Goal: Task Accomplishment & Management: Manage account settings

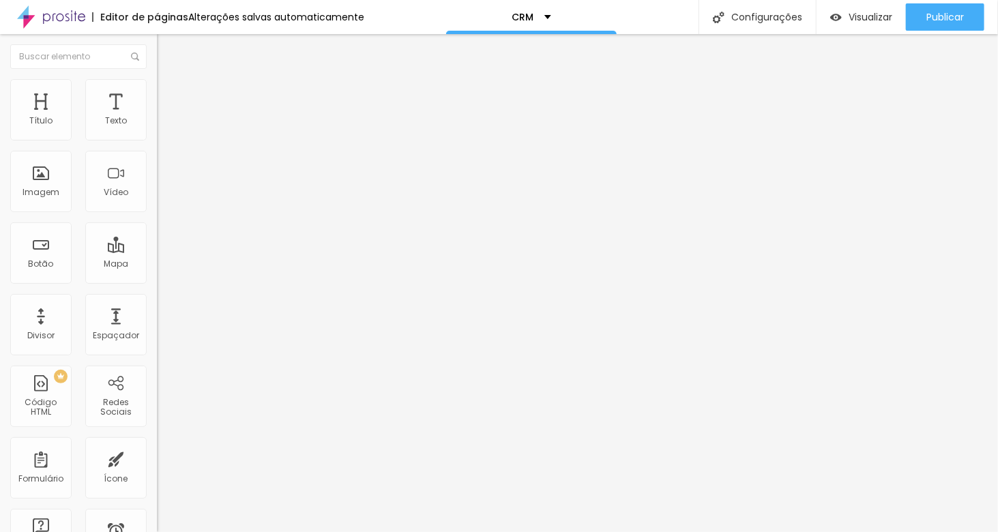
click at [157, 117] on span "Trocar imagem" at bounding box center [194, 112] width 74 height 12
click at [157, 89] on li "Estilo" at bounding box center [235, 86] width 157 height 14
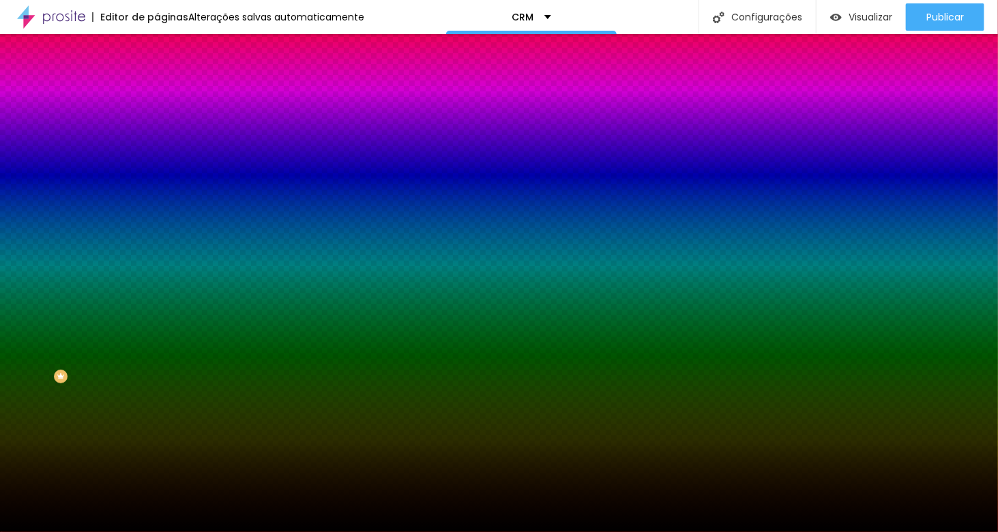
click at [157, 125] on span "Trocar imagem" at bounding box center [194, 120] width 74 height 12
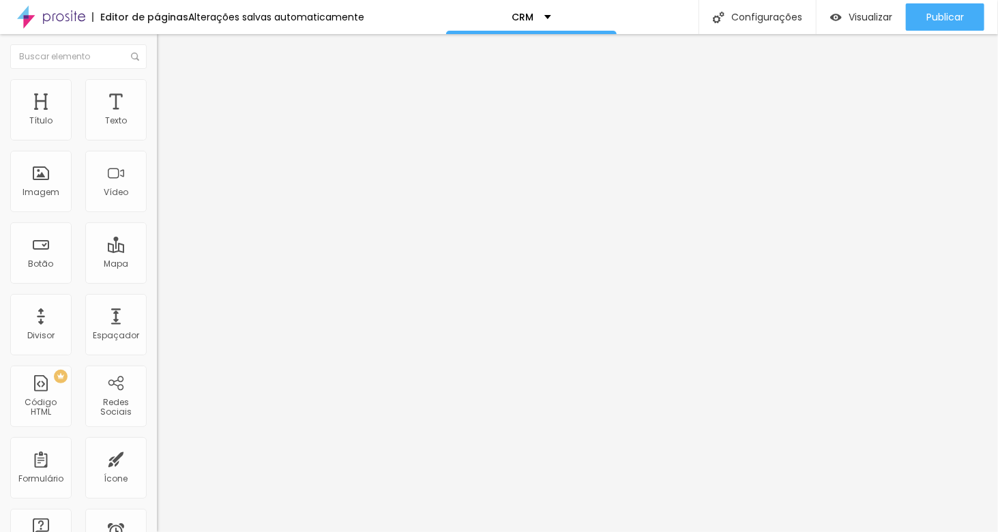
click at [157, 86] on img at bounding box center [163, 85] width 12 height 12
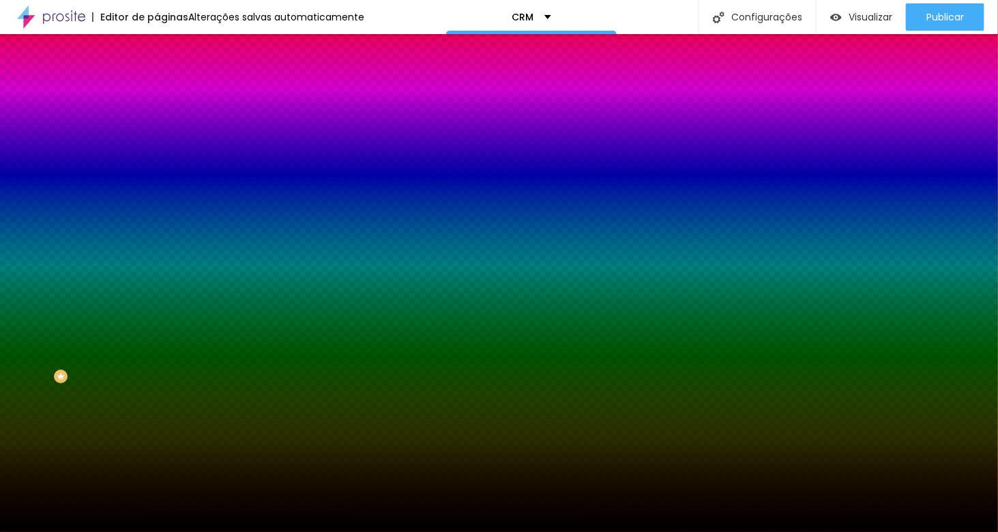
click at [162, 265] on icon "button" at bounding box center [167, 260] width 10 height 10
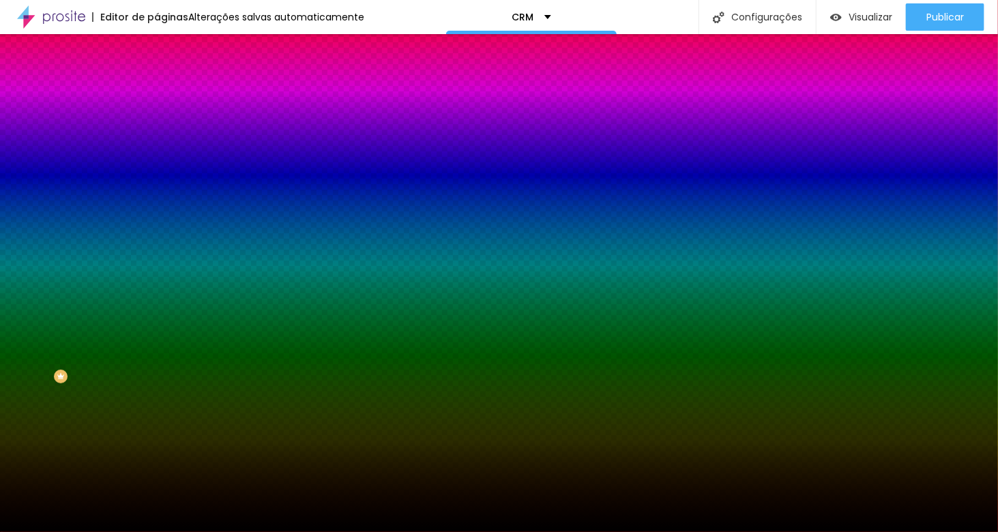
click at [162, 227] on icon "button" at bounding box center [167, 223] width 10 height 10
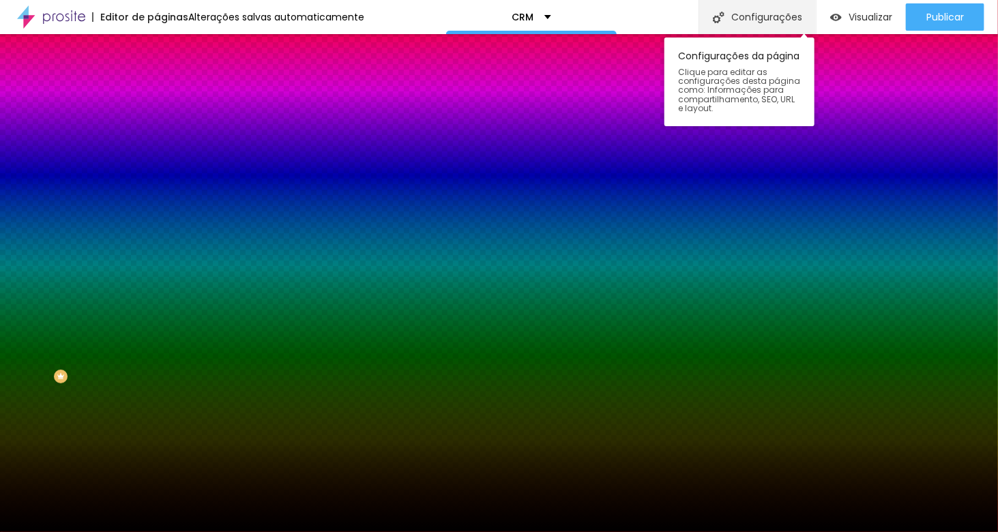
click at [743, 17] on div "Configurações" at bounding box center [756, 17] width 117 height 34
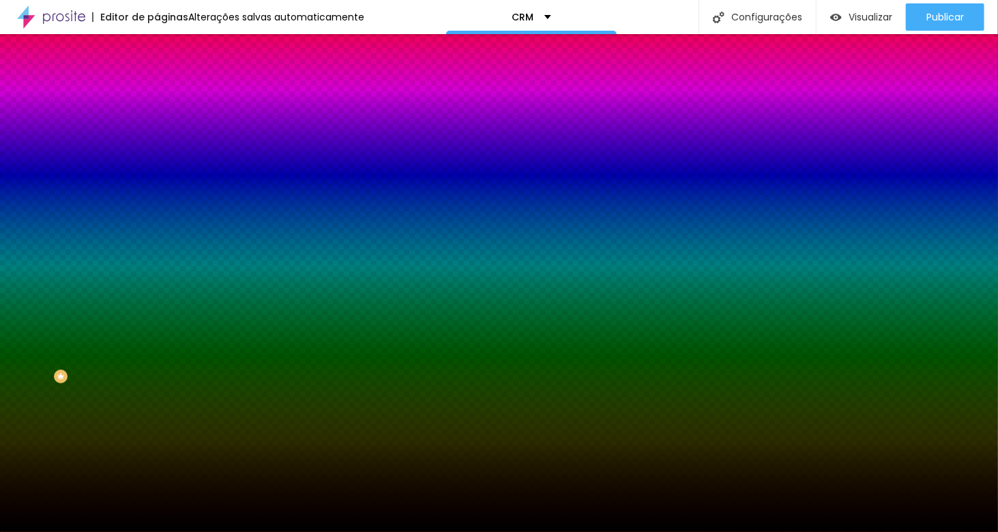
click at [157, 93] on li "Avançado" at bounding box center [235, 100] width 157 height 14
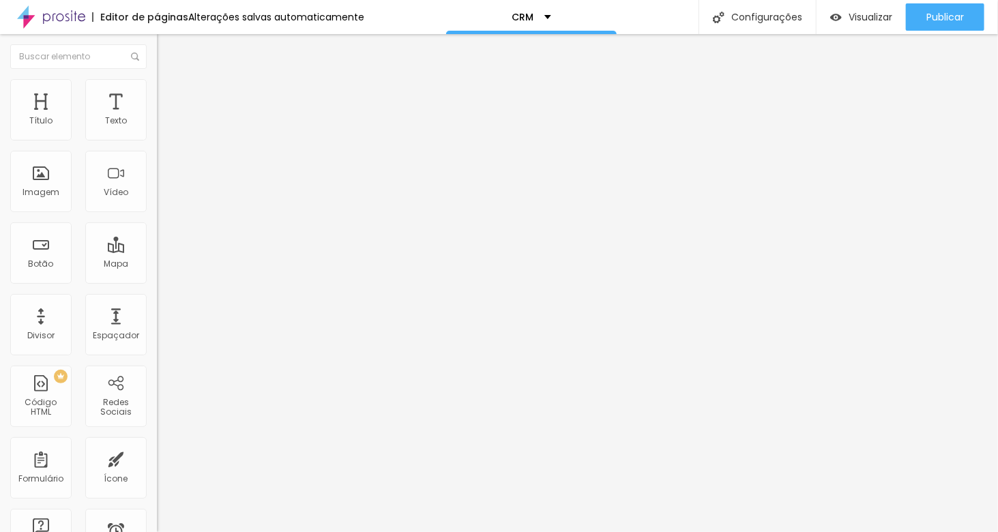
type input "247"
type input "238"
type input "235"
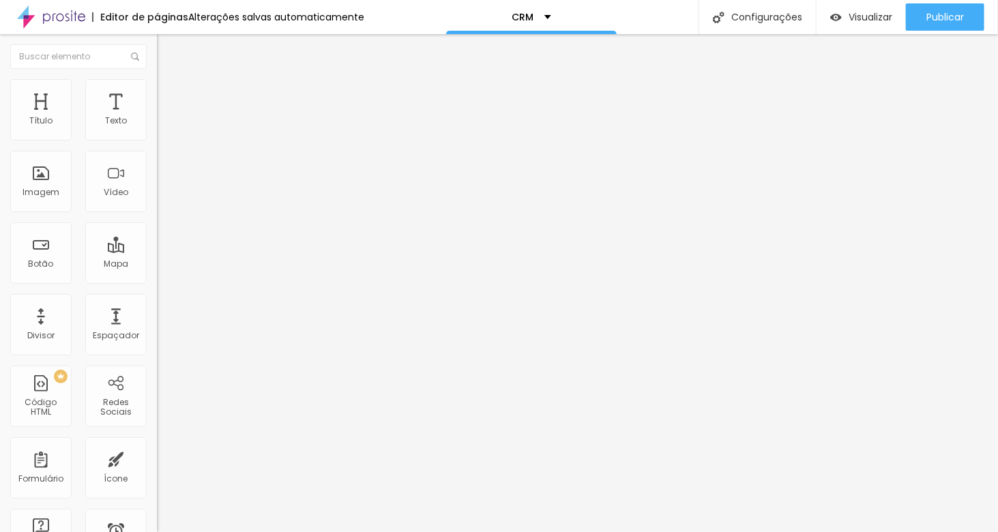
type input "235"
type input "232"
type input "208"
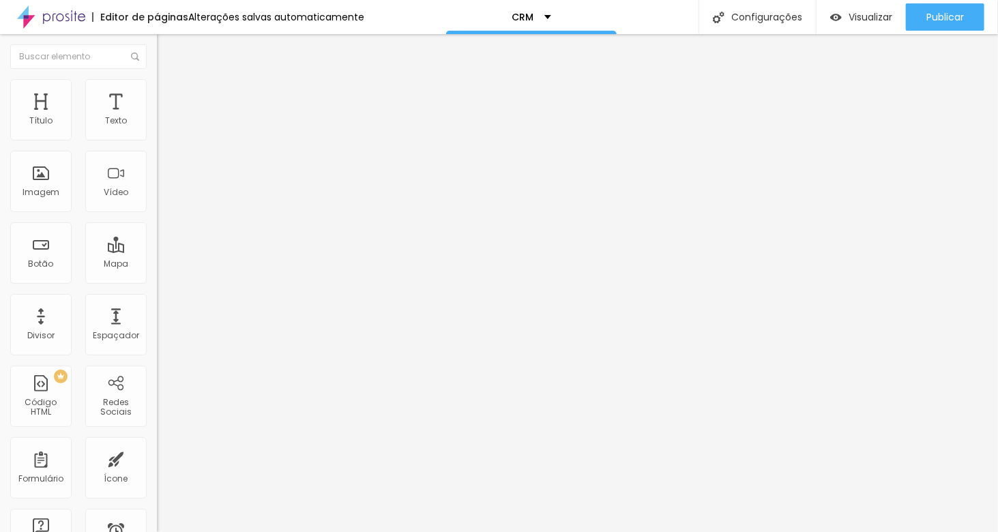
type input "202"
type input "196"
type input "184"
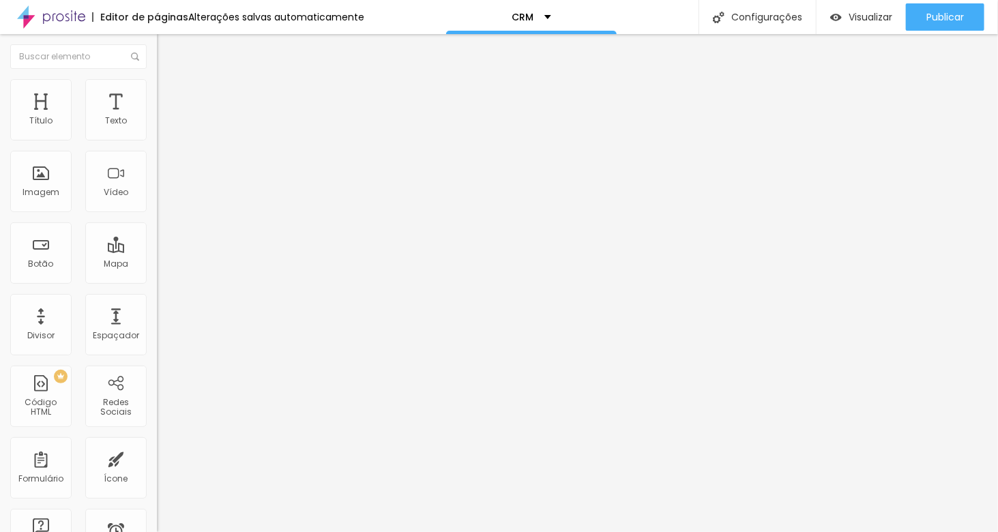
type input "184"
type input "175"
type input "169"
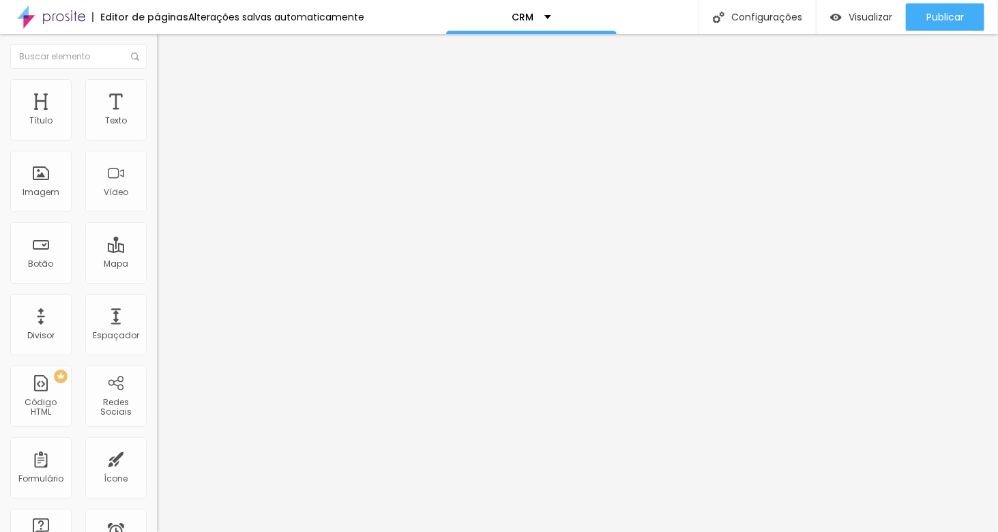
type input "166"
type input "159"
type input "150"
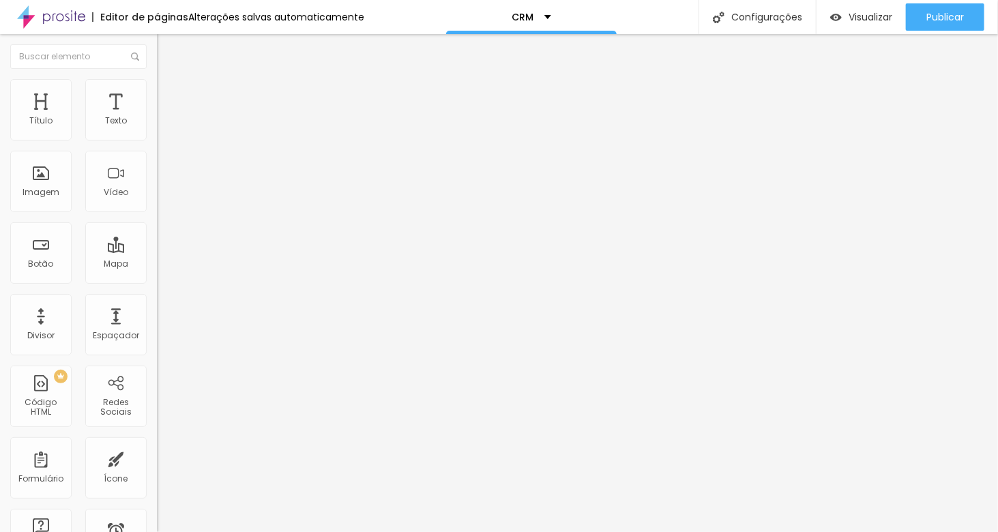
type input "150"
type input "144"
type input "138"
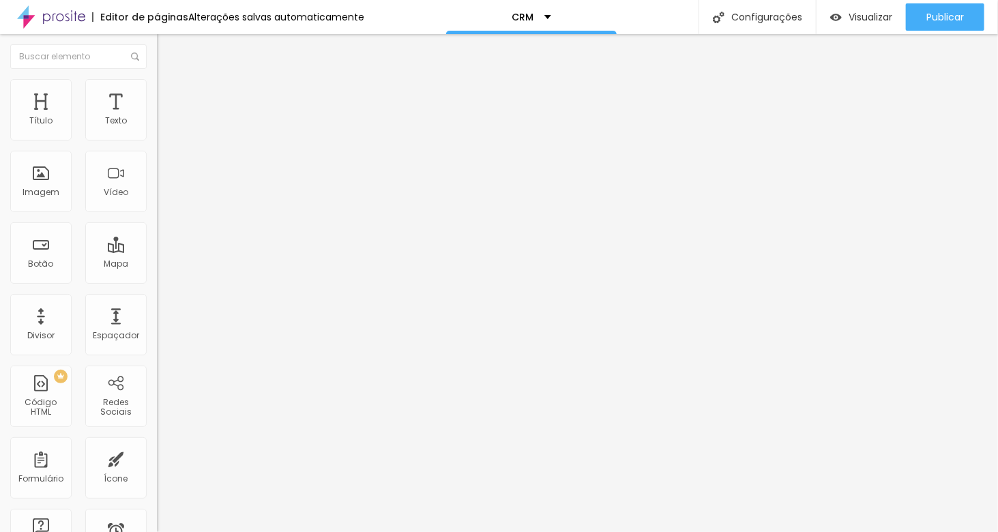
type input "132"
type input "123"
type input "117"
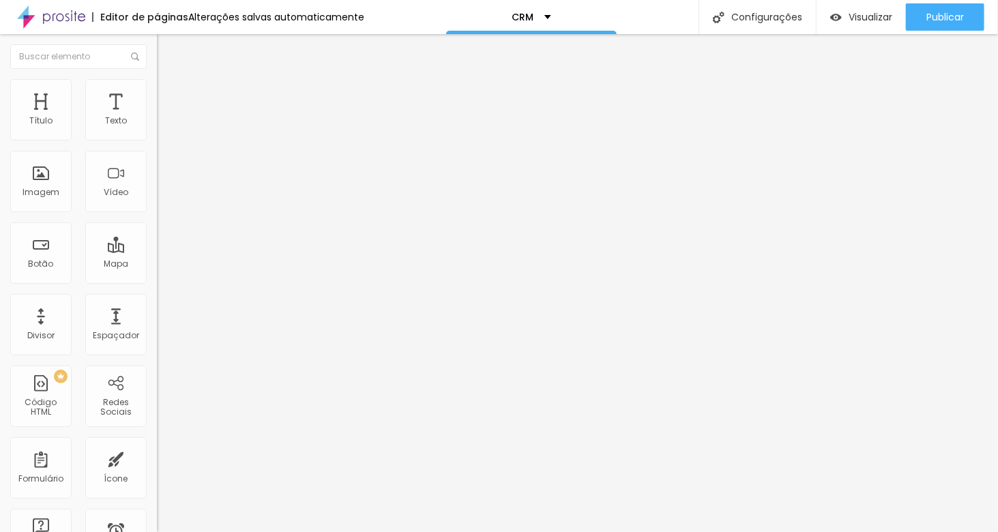
type input "117"
type input "108"
type input "105"
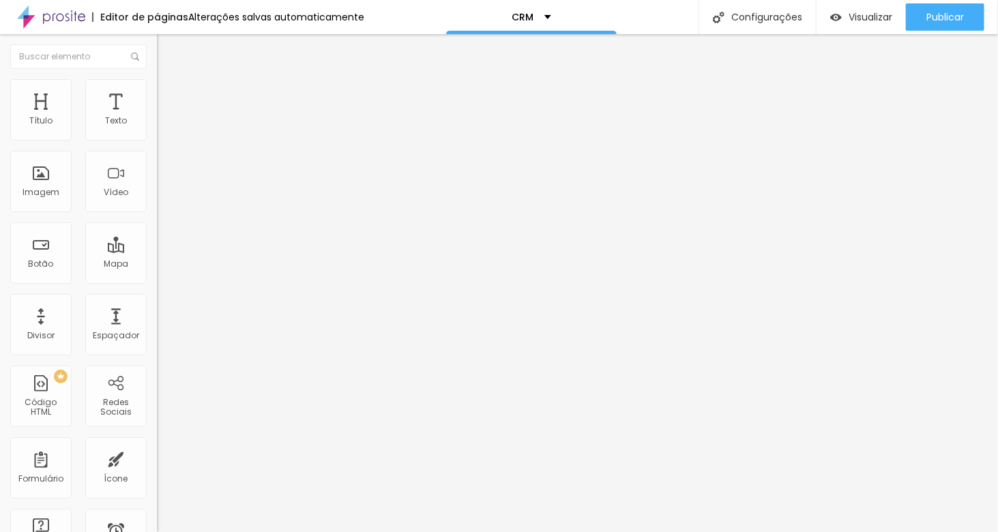
type input "99"
type input "96"
type input "93"
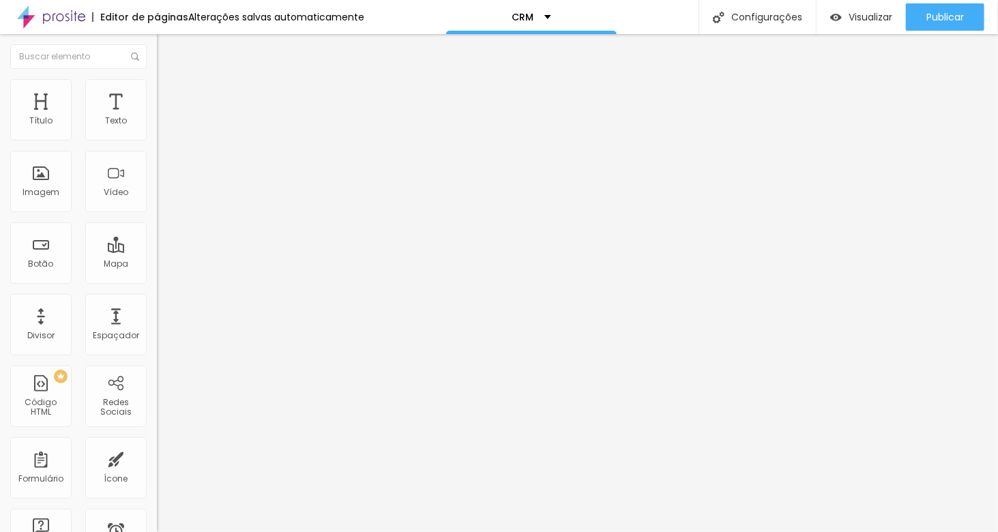
type input "93"
type input "90"
type input "111"
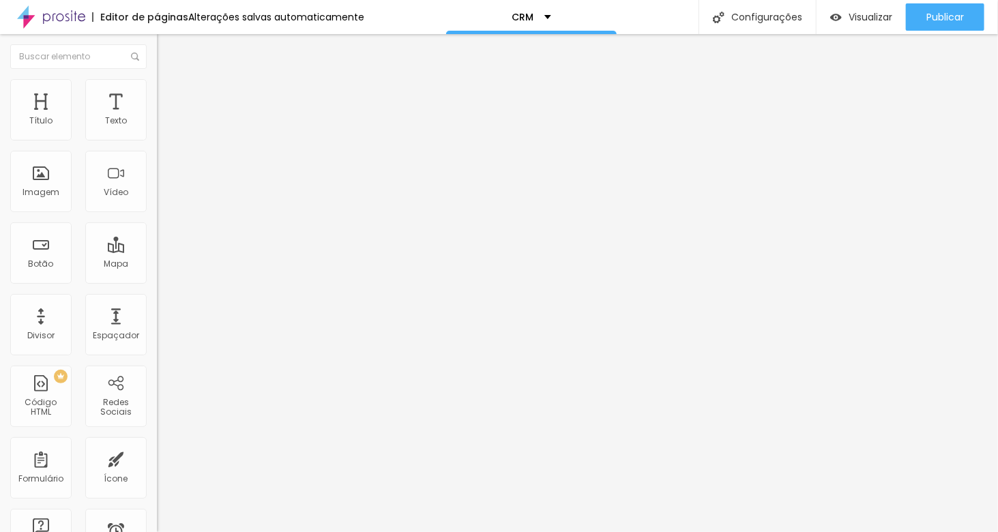
type input "126"
type input "144"
type input "153"
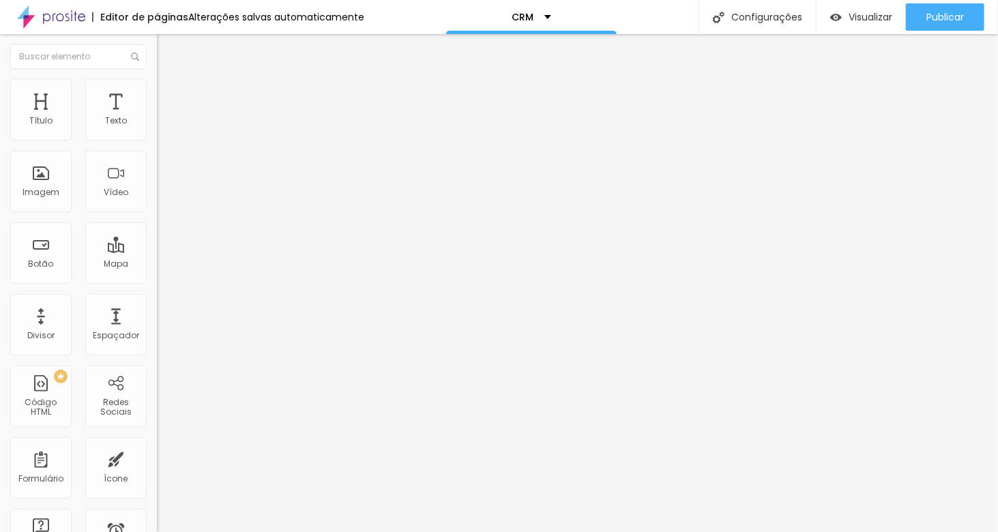
type input "153"
type input "172"
type input "184"
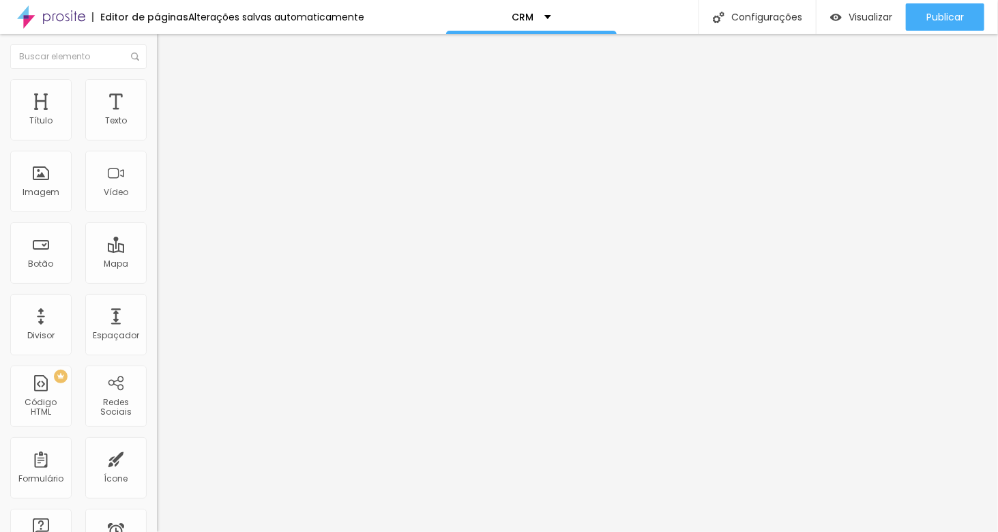
type input "199"
type input "211"
type input "235"
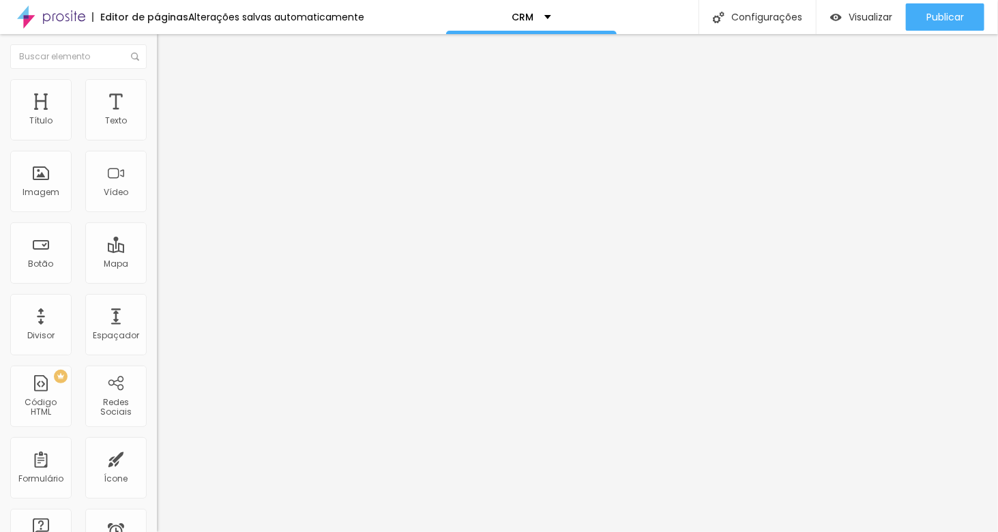
type input "235"
type input "247"
type input "256"
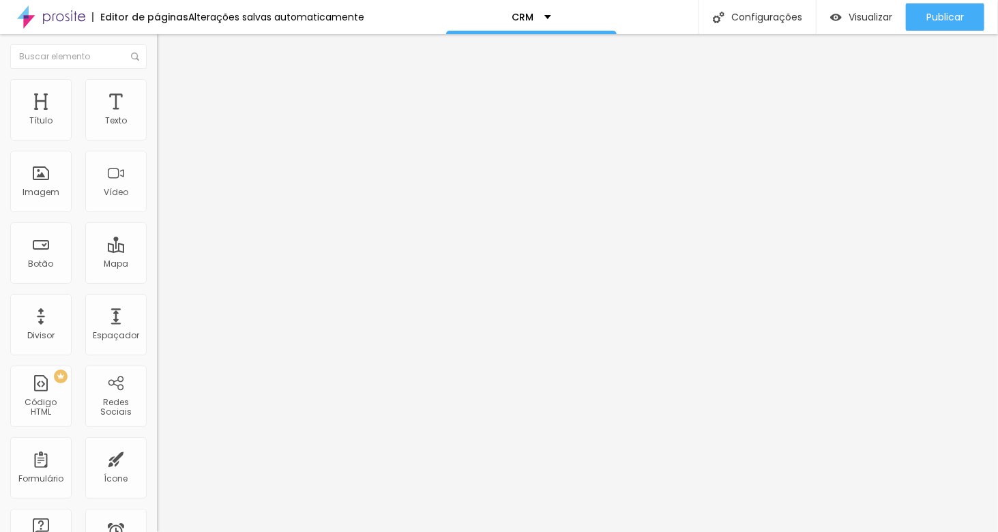
type input "271"
type input "283"
type input "298"
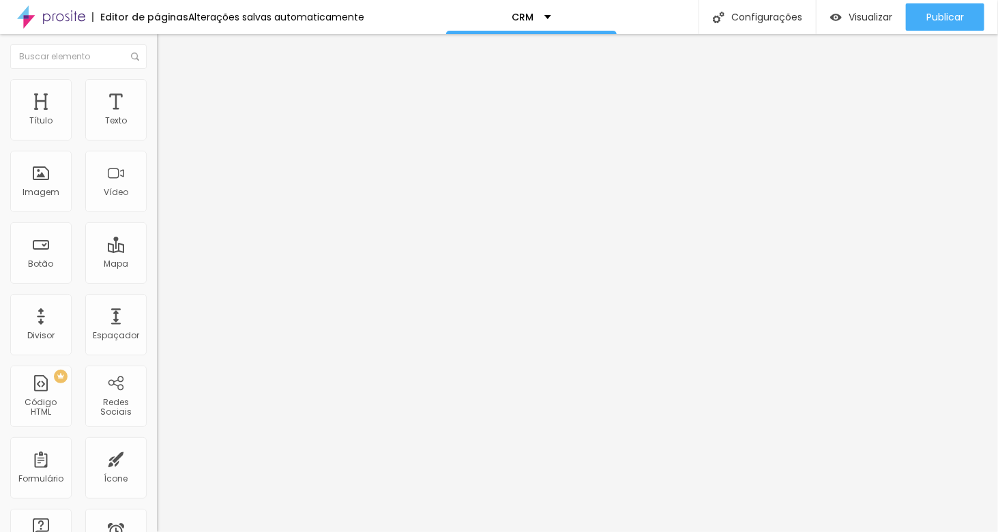
type input "298"
type input "331"
type input "382"
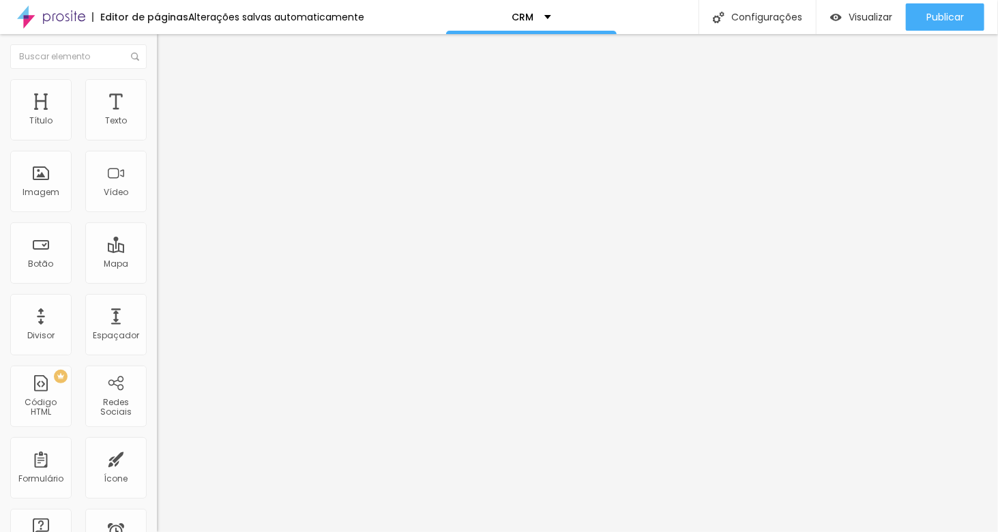
type input "418"
type input "443"
type input "461"
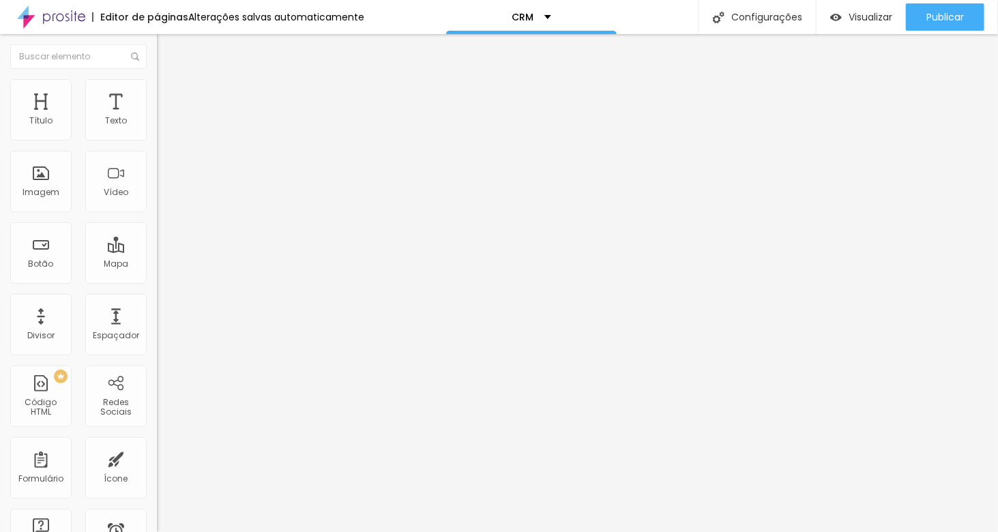
type input "461"
type input "473"
type input "488"
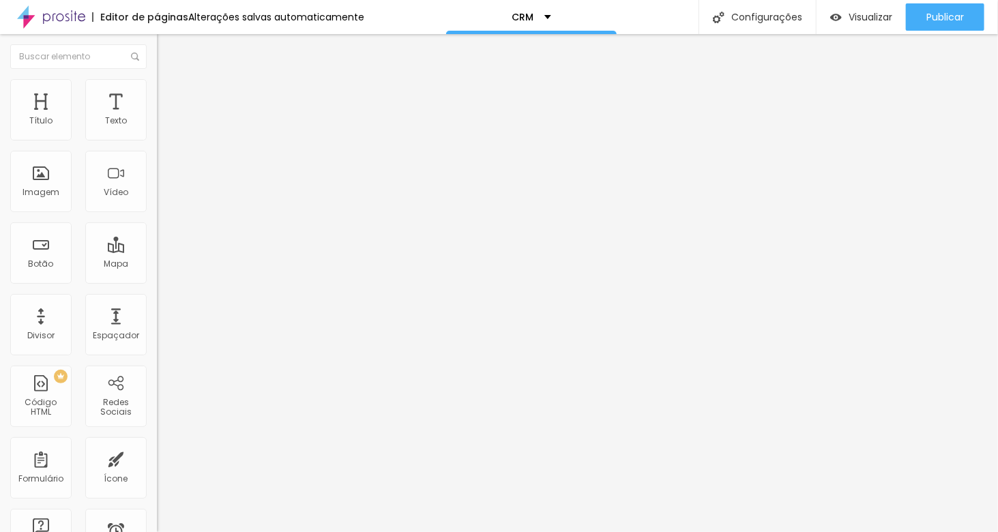
type input "494"
type input "497"
type input "500"
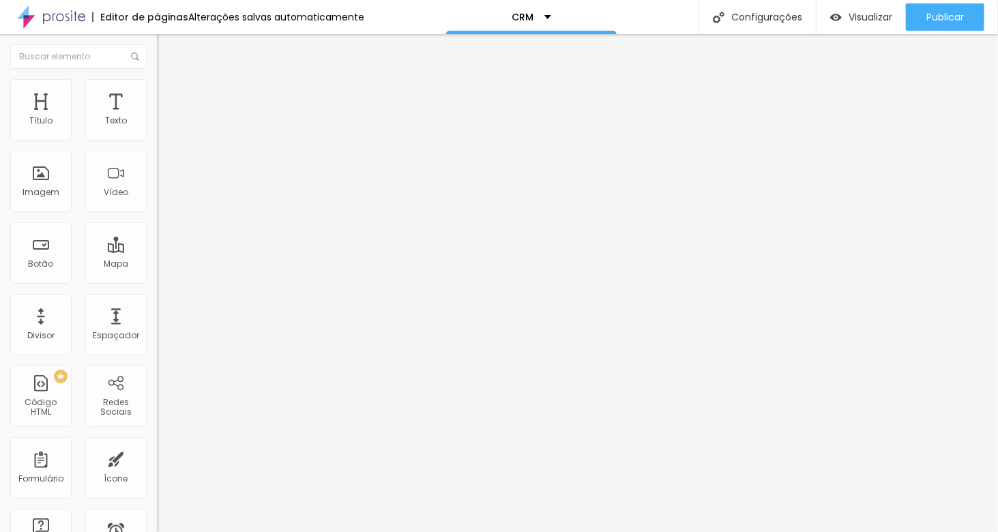
type input "500"
type input "488"
type input "479"
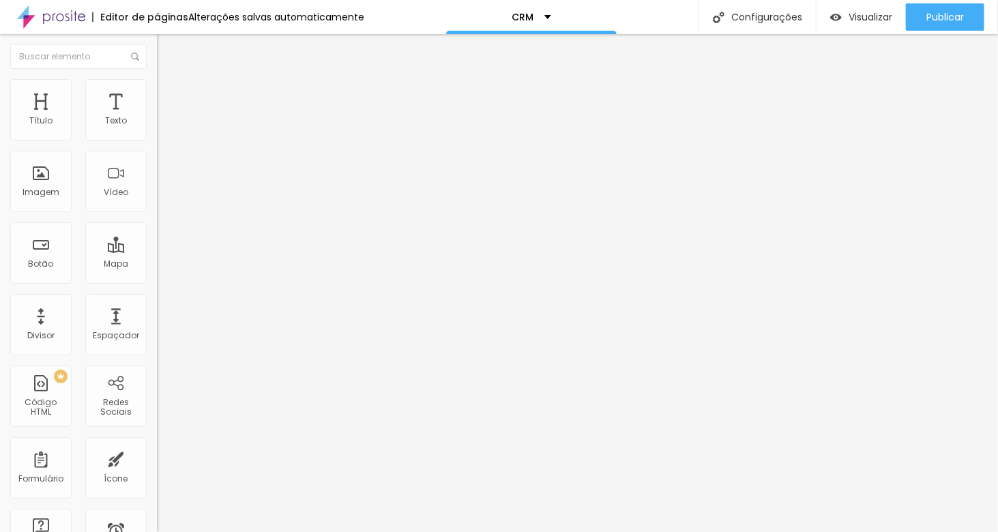
type input "476"
type input "473"
type input "470"
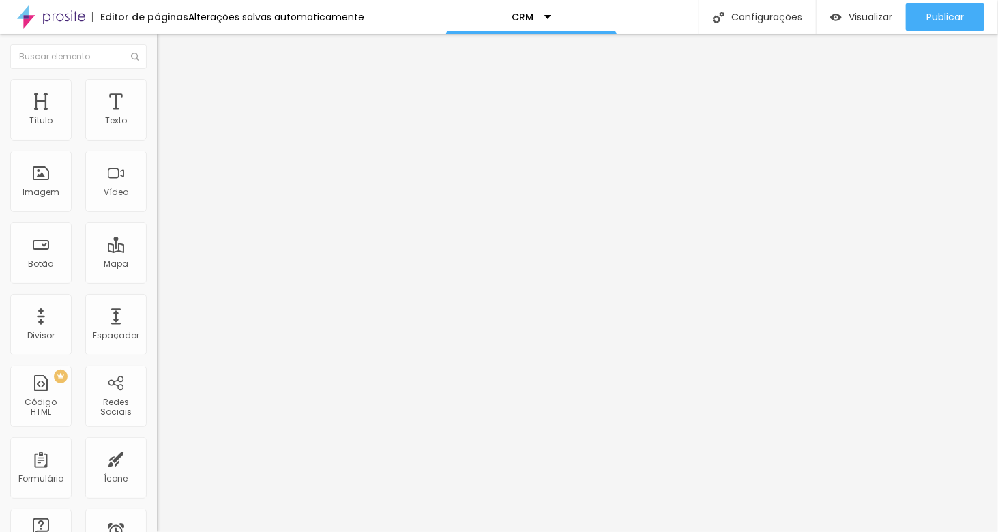
type input "470"
type input "467"
type input "464"
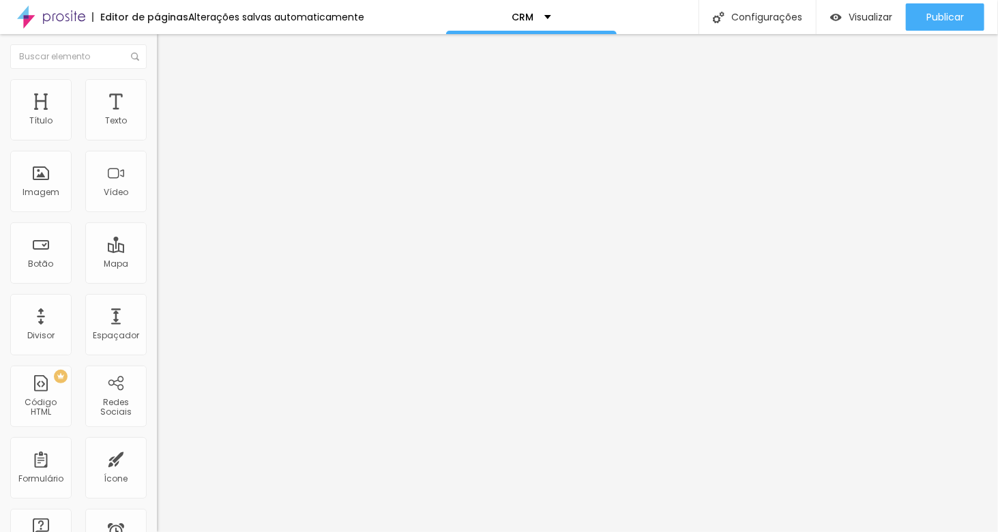
type input "458"
type input "455"
type input "449"
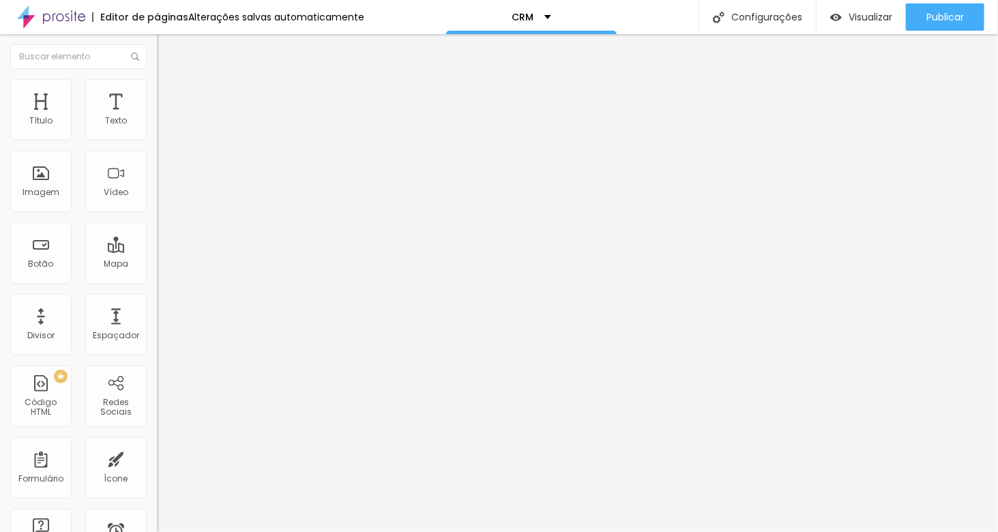
type input "449"
type input "446"
type input "443"
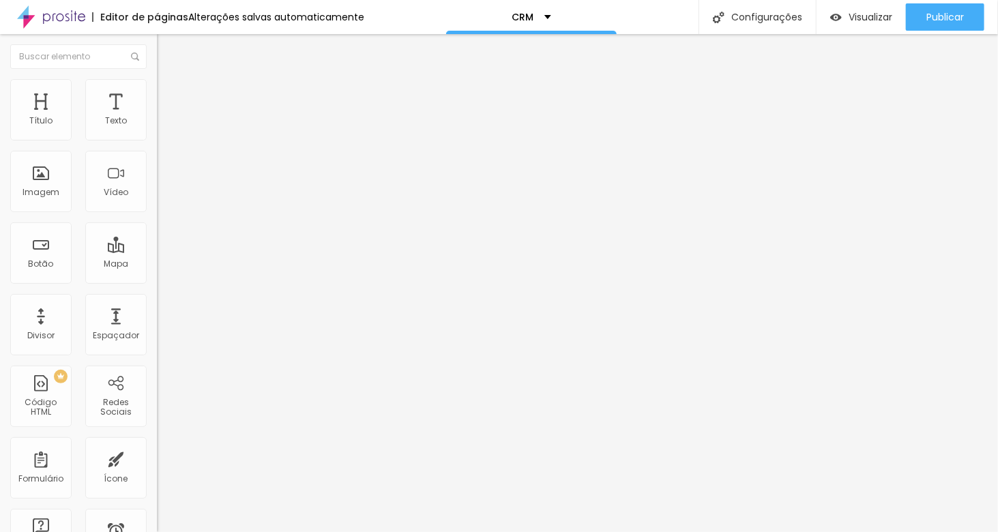
type input "439"
type input "430"
type input "421"
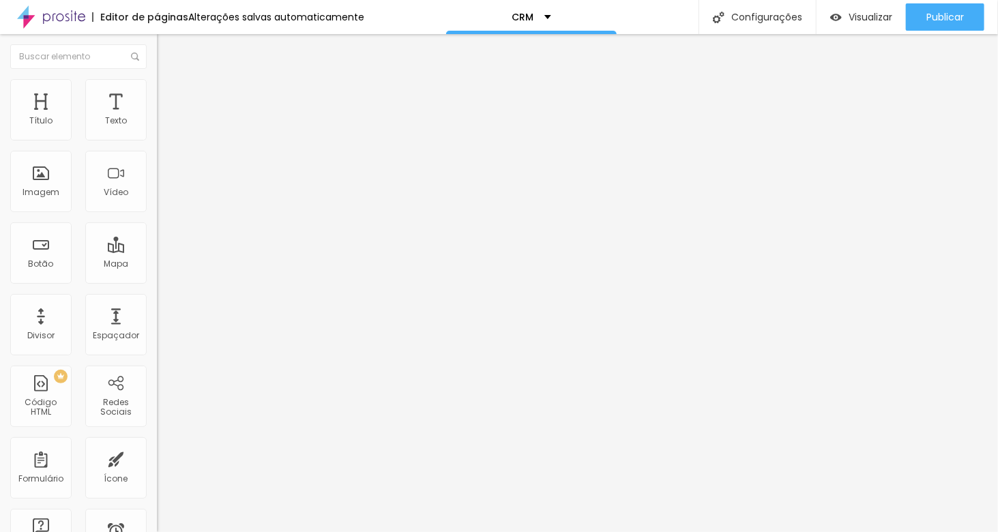
type input "421"
type input "412"
type input "406"
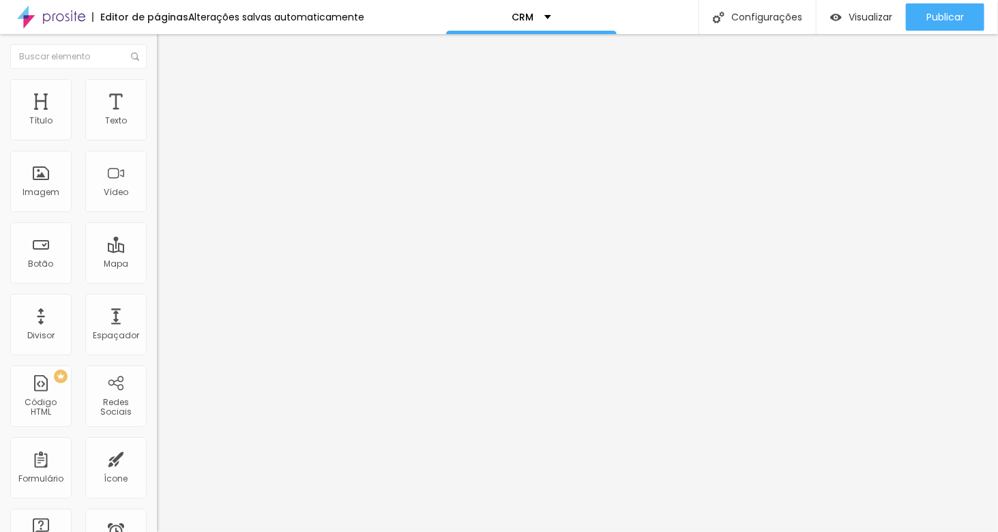
type input "400"
type input "394"
type input "388"
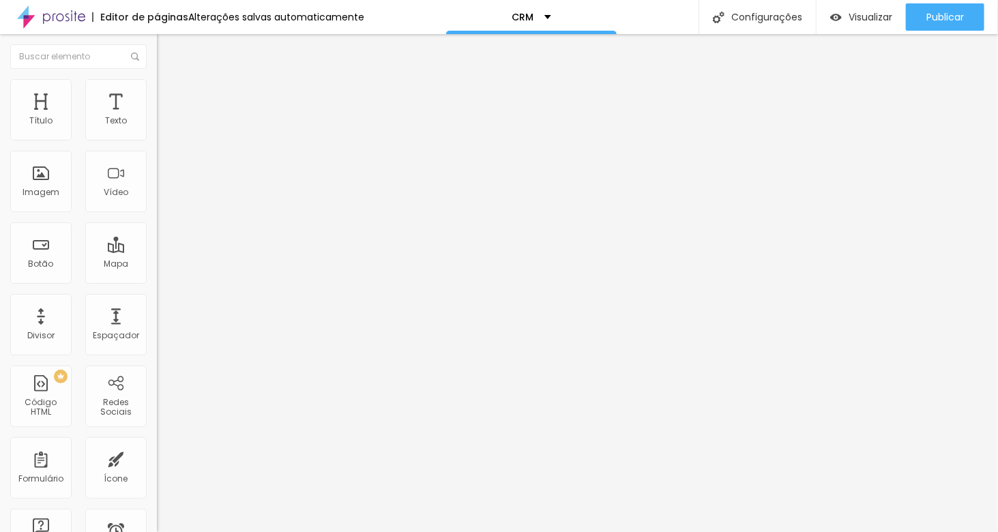
type input "388"
type input "382"
type input "376"
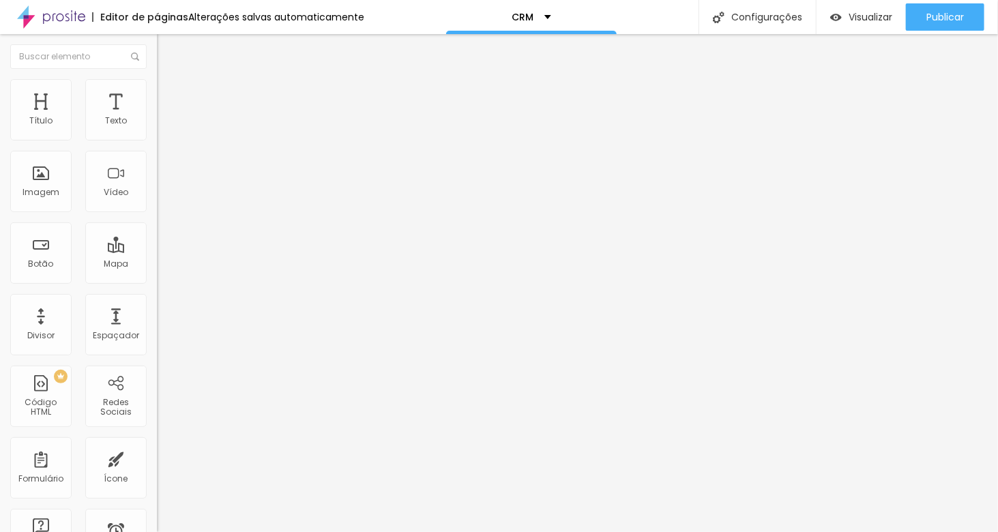
type input "367"
type input "361"
type input "355"
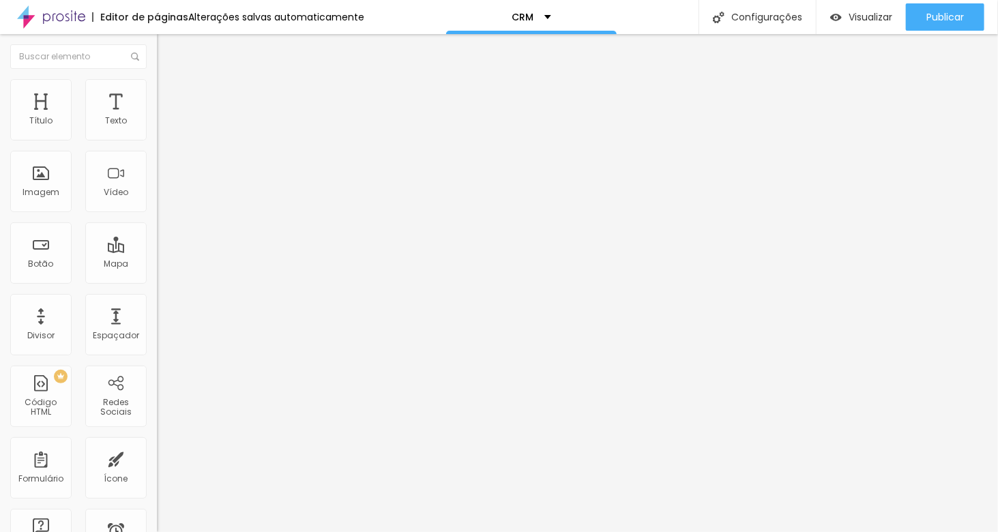
type input "355"
type input "349"
type input "346"
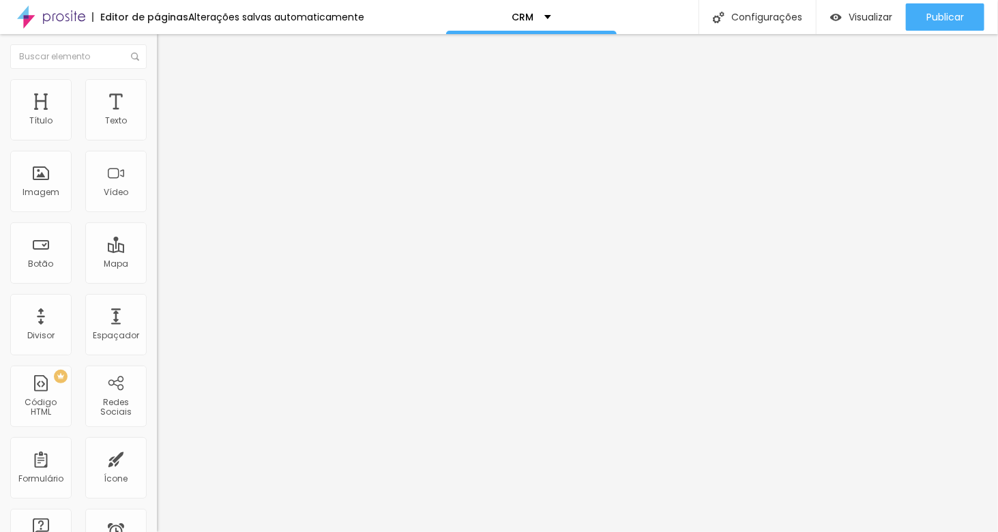
type input "340"
type input "337"
type input "331"
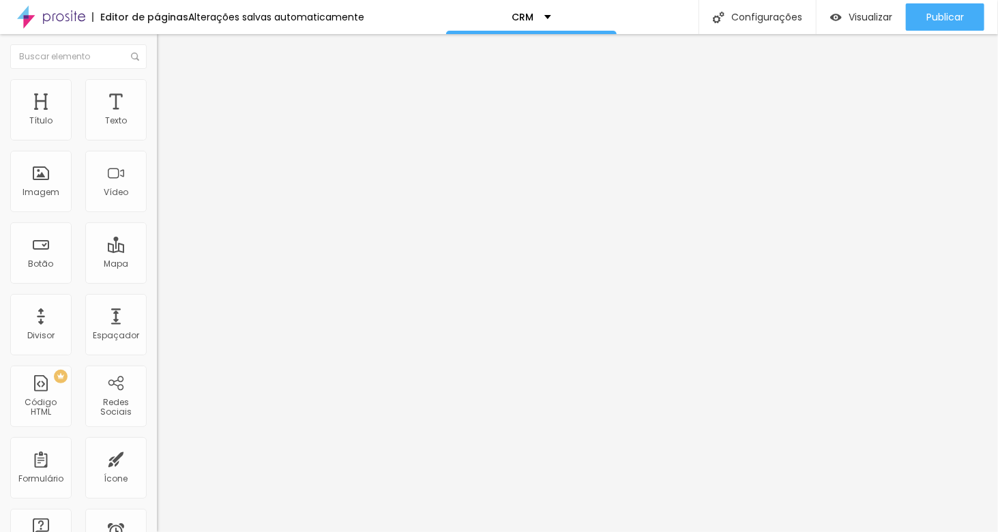
type input "331"
type input "328"
type input "325"
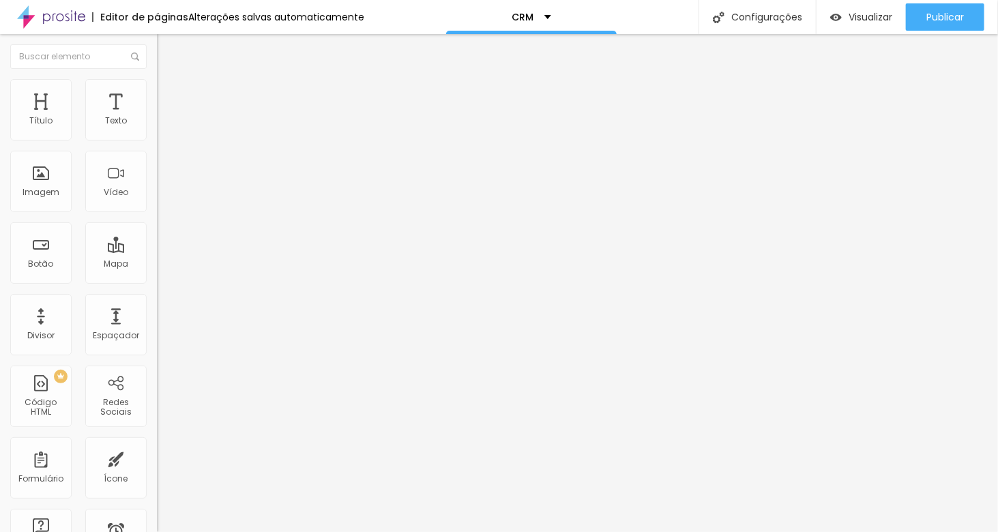
type input "322"
type input "319"
type input "316"
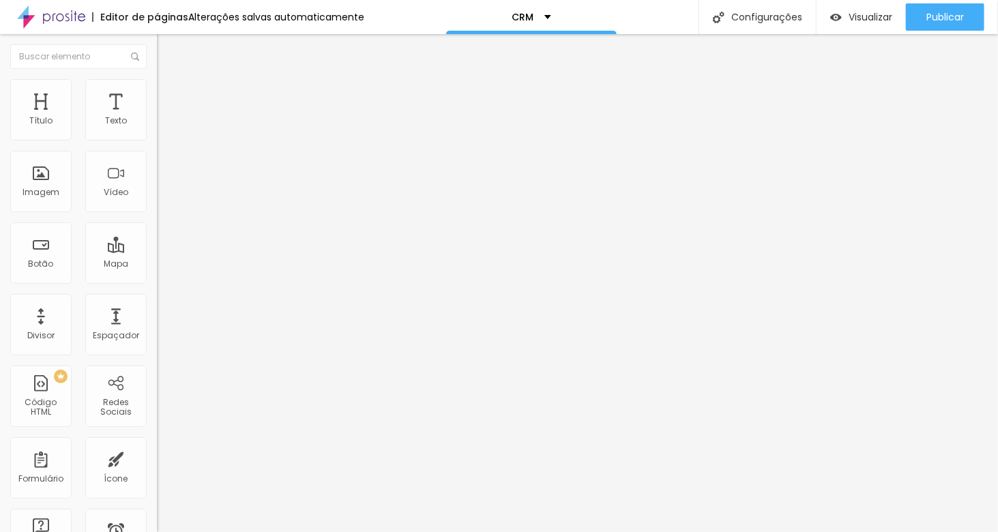
type input "316"
type input "313"
type input "307"
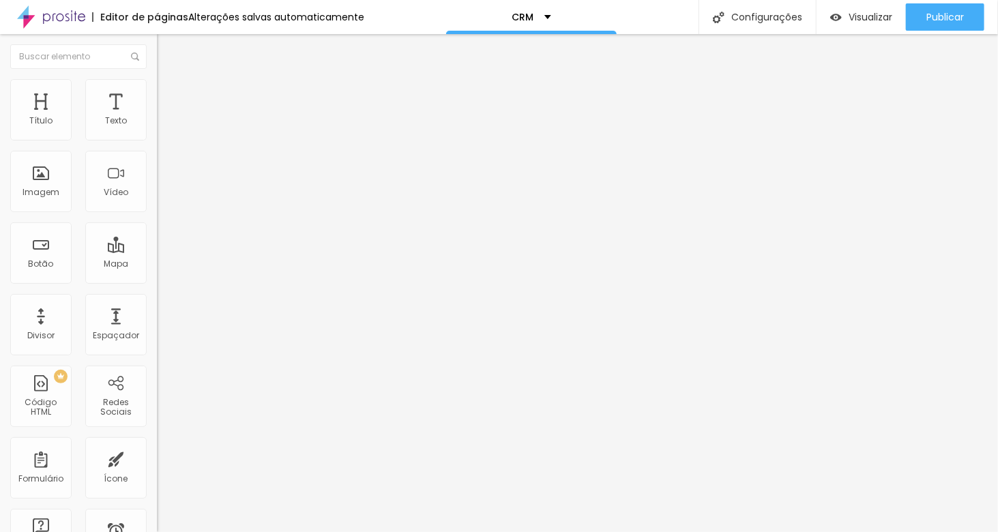
type input "304"
type input "301"
type input "298"
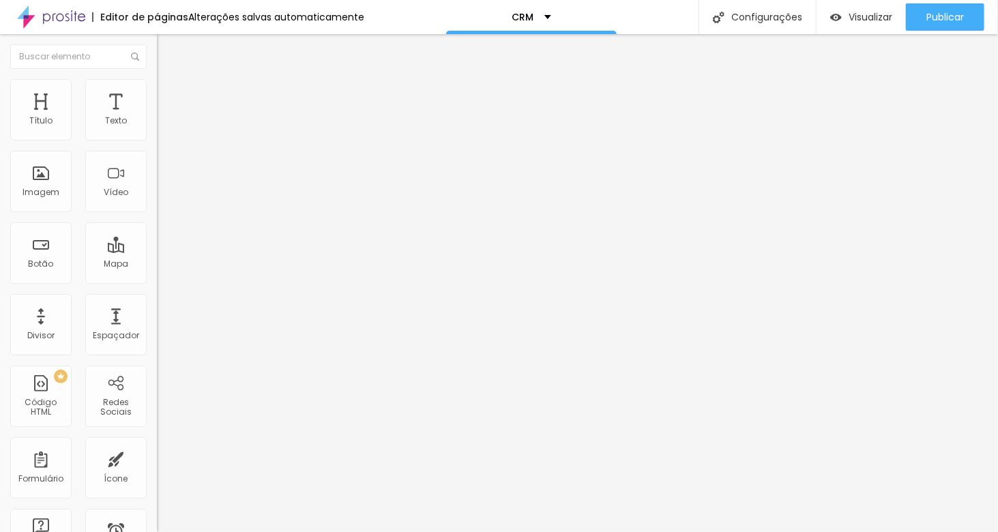
type input "298"
type input "292"
type input "289"
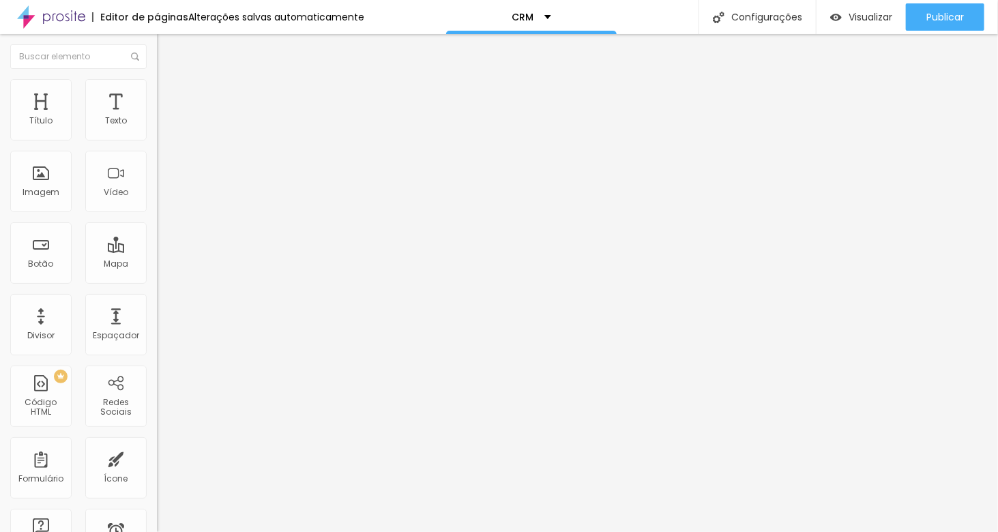
type input "286"
type input "283"
type input "277"
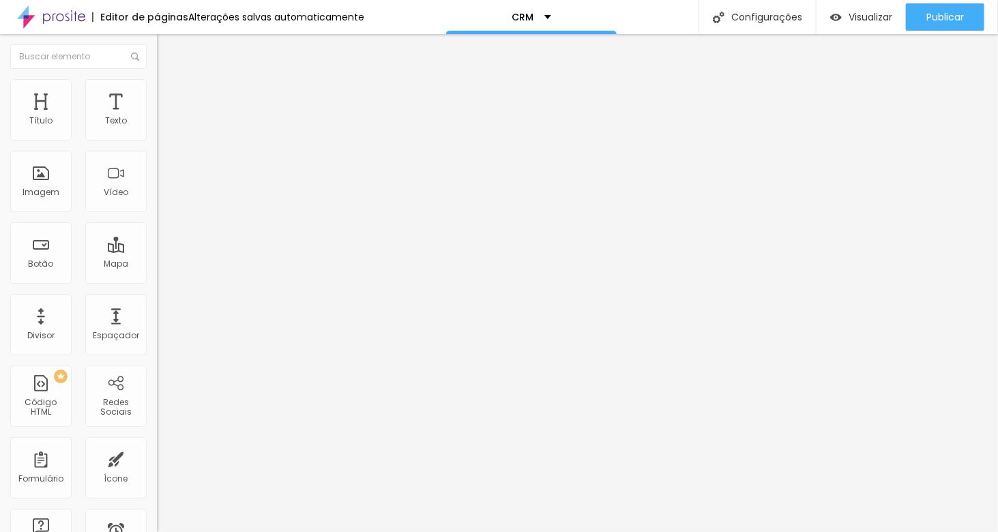
type input "277"
type input "271"
type input "268"
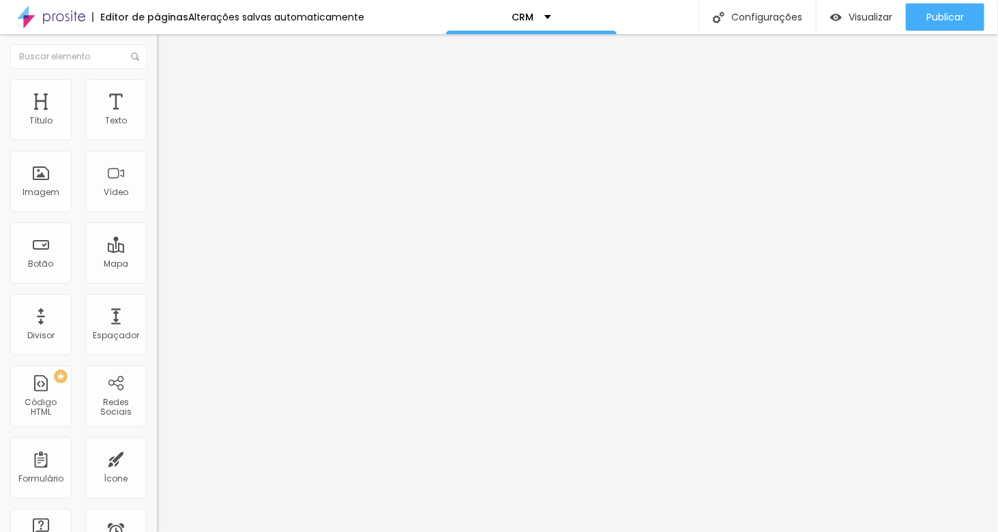
type input "265"
type input "262"
type input "259"
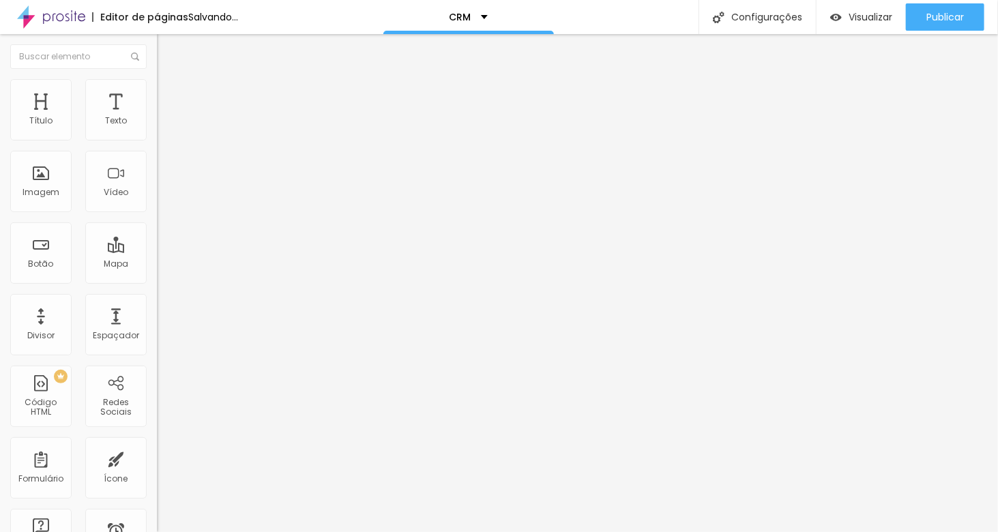
type input "259"
type input "256"
type input "253"
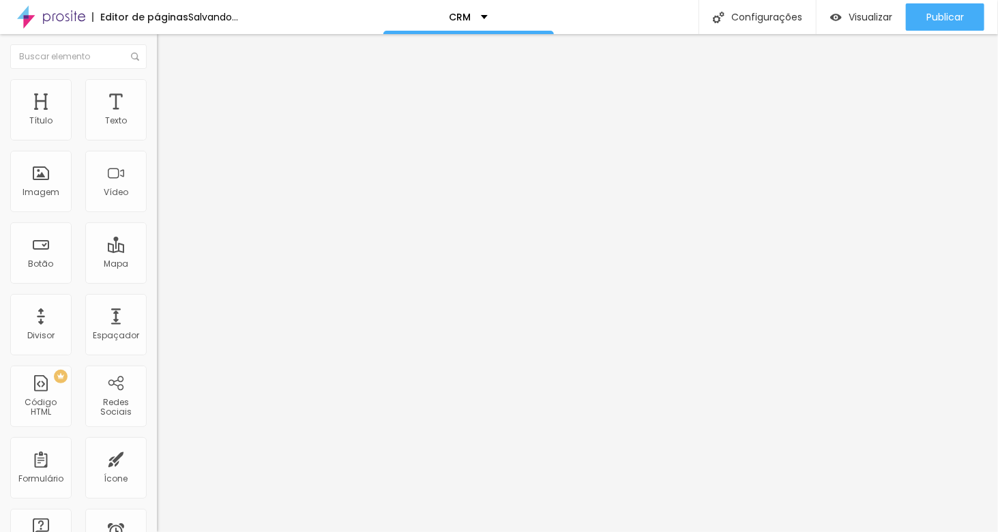
click at [157, 458] on input "range" at bounding box center [201, 463] width 88 height 11
drag, startPoint x: 33, startPoint y: 134, endPoint x: 158, endPoint y: 140, distance: 125.6
click at [158, 265] on input "range" at bounding box center [201, 270] width 88 height 11
click at [169, 96] on span "Avançado" at bounding box center [191, 102] width 45 height 12
drag, startPoint x: 93, startPoint y: 133, endPoint x: 112, endPoint y: 143, distance: 20.7
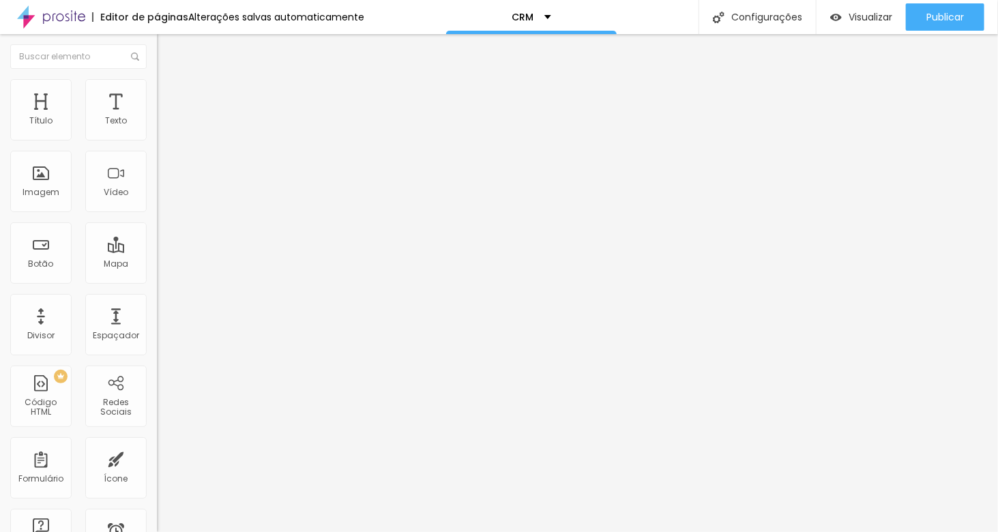
click at [157, 265] on input "range" at bounding box center [201, 270] width 88 height 11
click at [157, 81] on img at bounding box center [163, 85] width 12 height 12
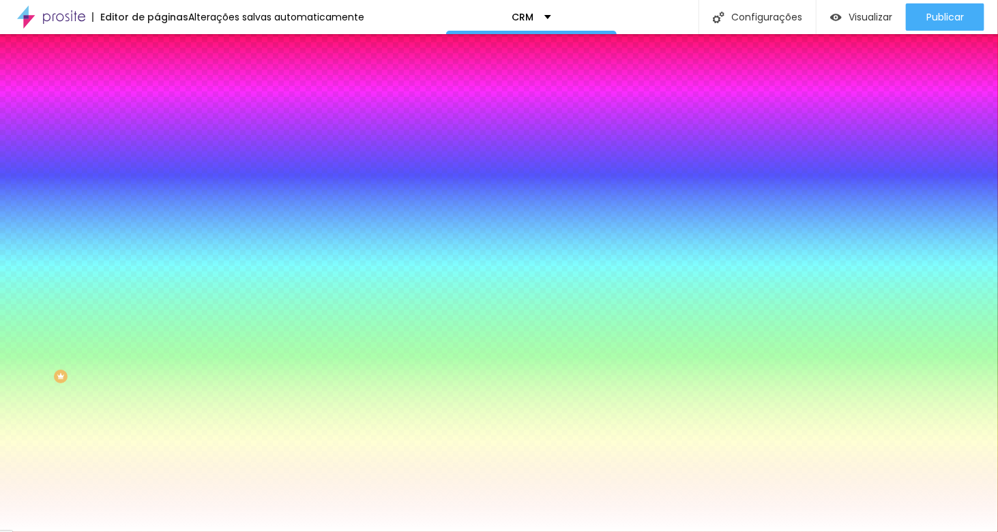
click at [157, 78] on img at bounding box center [163, 71] width 12 height 12
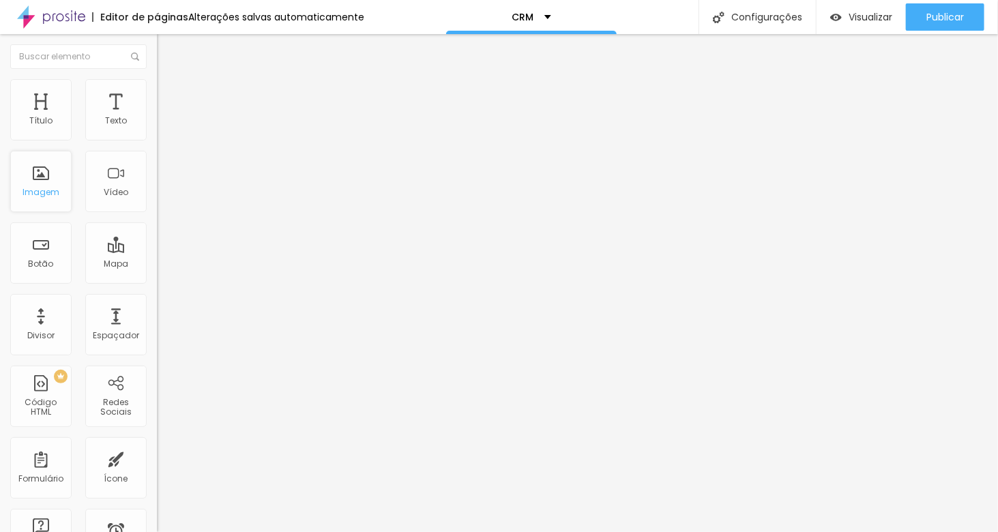
click at [35, 189] on div "Imagem" at bounding box center [41, 193] width 37 height 10
click at [37, 189] on div "Imagem" at bounding box center [41, 193] width 37 height 10
